Goal: Find specific page/section: Find specific page/section

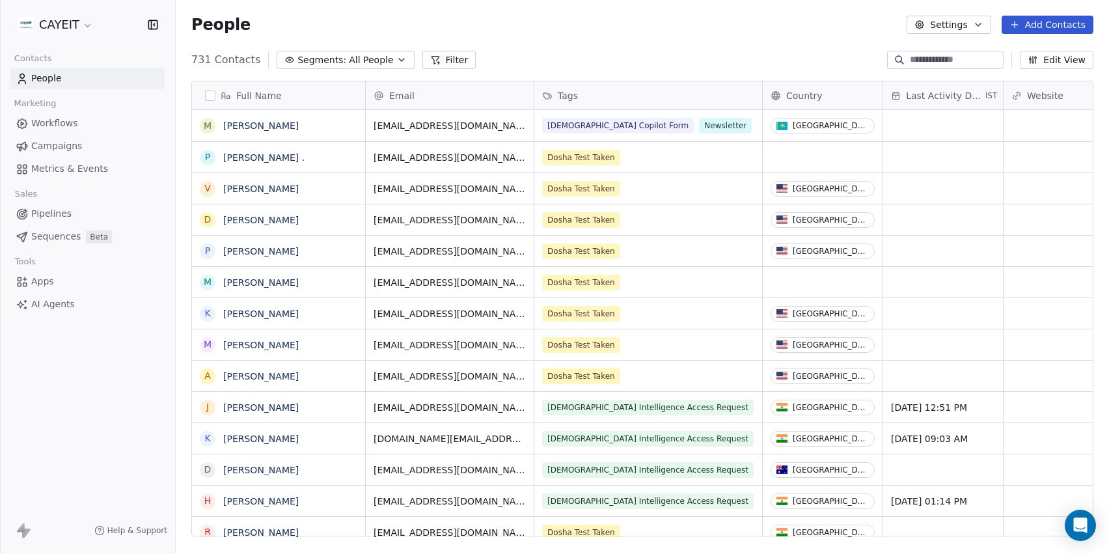
scroll to position [477, 923]
click at [57, 33] on html "CAYEIT Contacts People Marketing Workflows Campaigns Metrics & Events Sales Pip…" at bounding box center [554, 277] width 1109 height 554
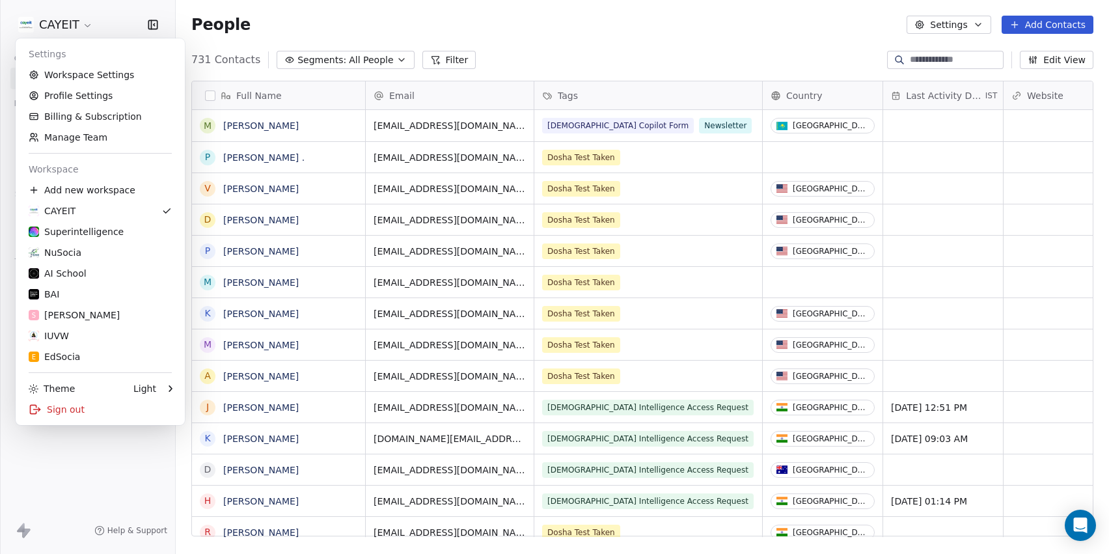
click at [83, 506] on html "CAYEIT Contacts People Marketing Workflows Campaigns Metrics & Events Sales Pip…" at bounding box center [554, 277] width 1109 height 554
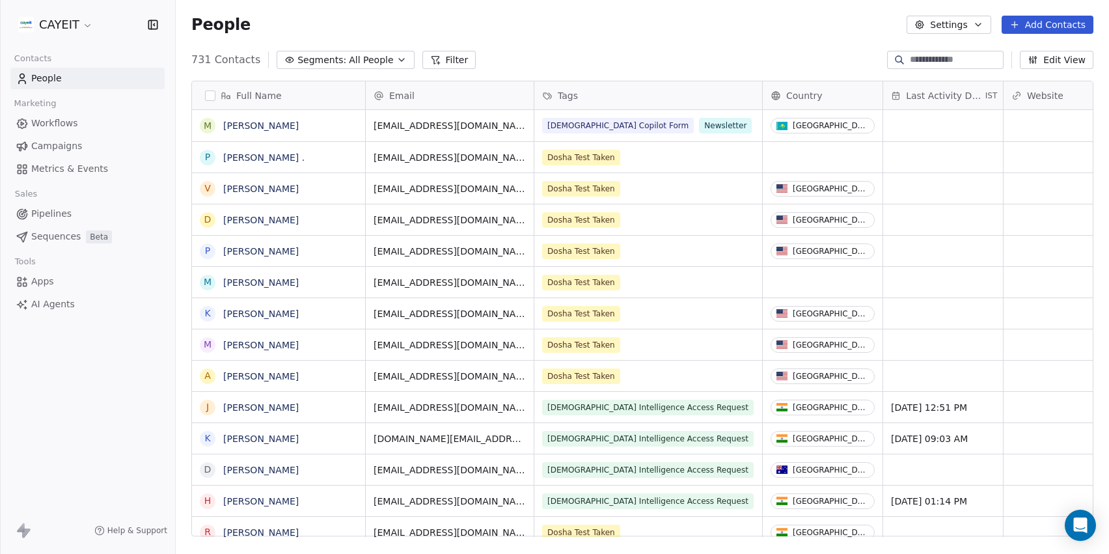
click at [86, 118] on link "Workflows" at bounding box center [87, 123] width 154 height 21
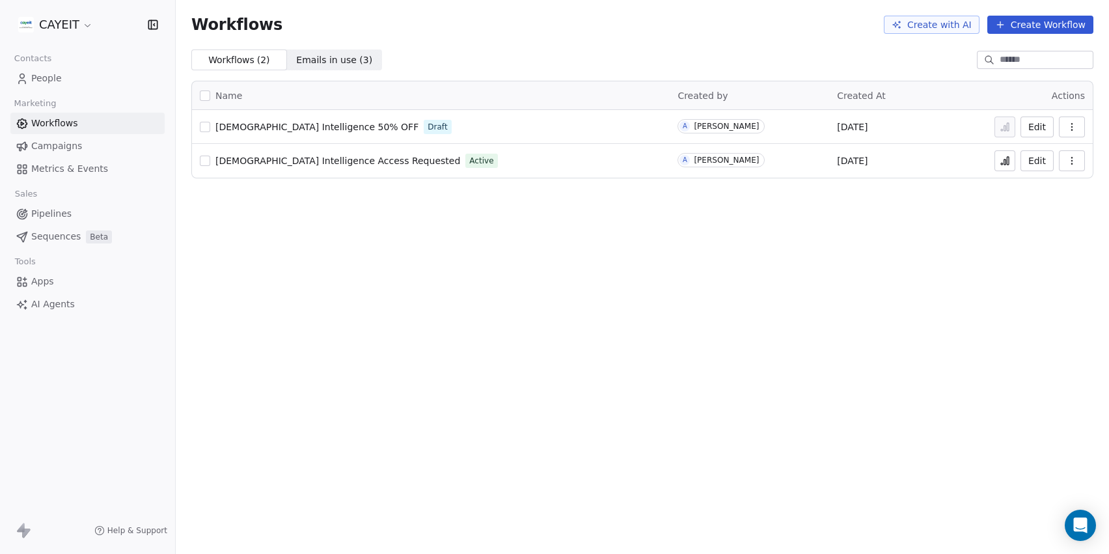
click at [329, 163] on span "[DEMOGRAPHIC_DATA] Intelligence Access Requested" at bounding box center [337, 160] width 245 height 10
click at [538, 218] on div "Workflows Create with AI Create Workflow Workflows ( 2 ) Workflows ( 2 ) Emails…" at bounding box center [642, 277] width 933 height 554
